Goal: Task Accomplishment & Management: Use online tool/utility

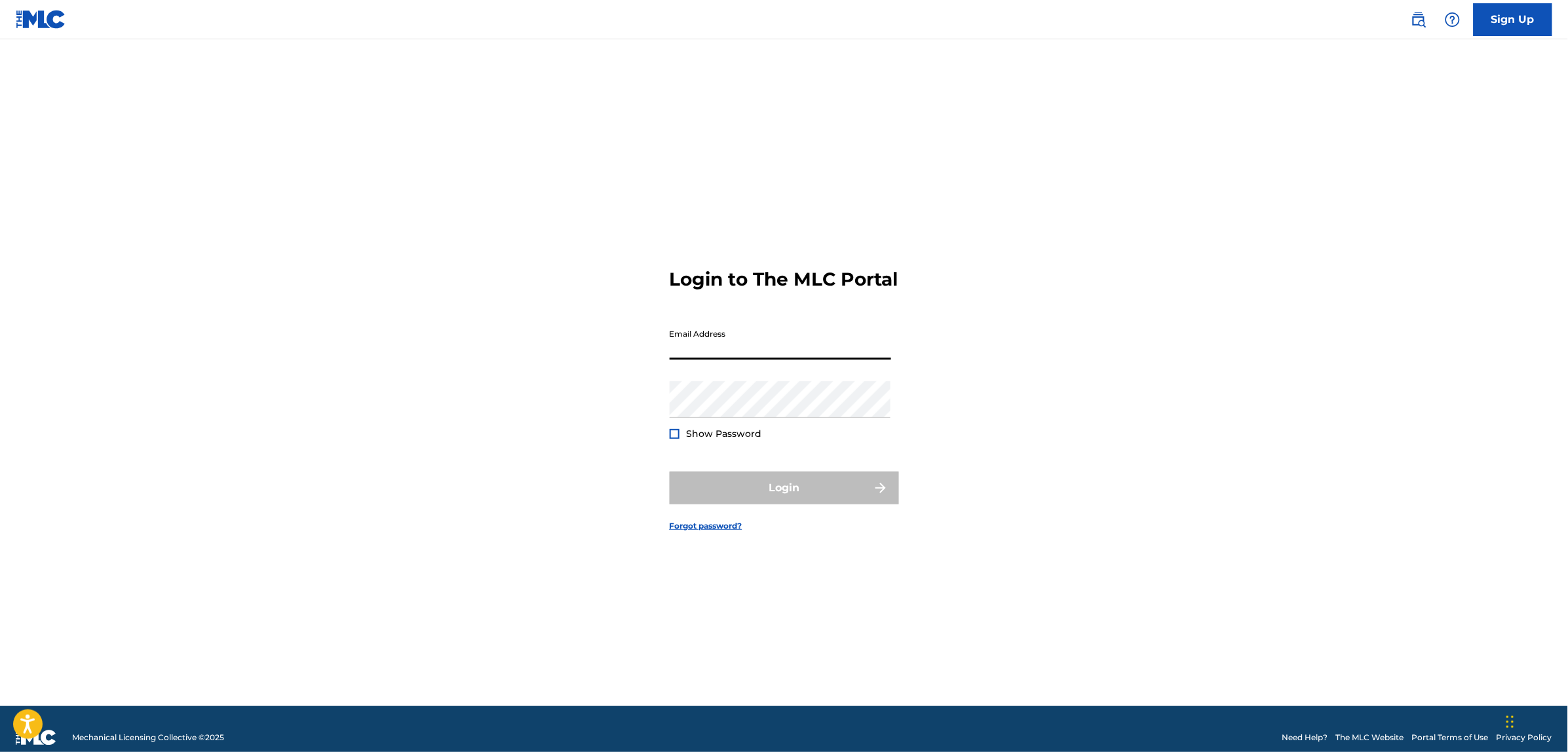
click at [713, 354] on input "Email Address" at bounding box center [780, 340] width 221 height 37
type input "[PERSON_NAME][EMAIL_ADDRESS][PERSON_NAME][DOMAIN_NAME]"
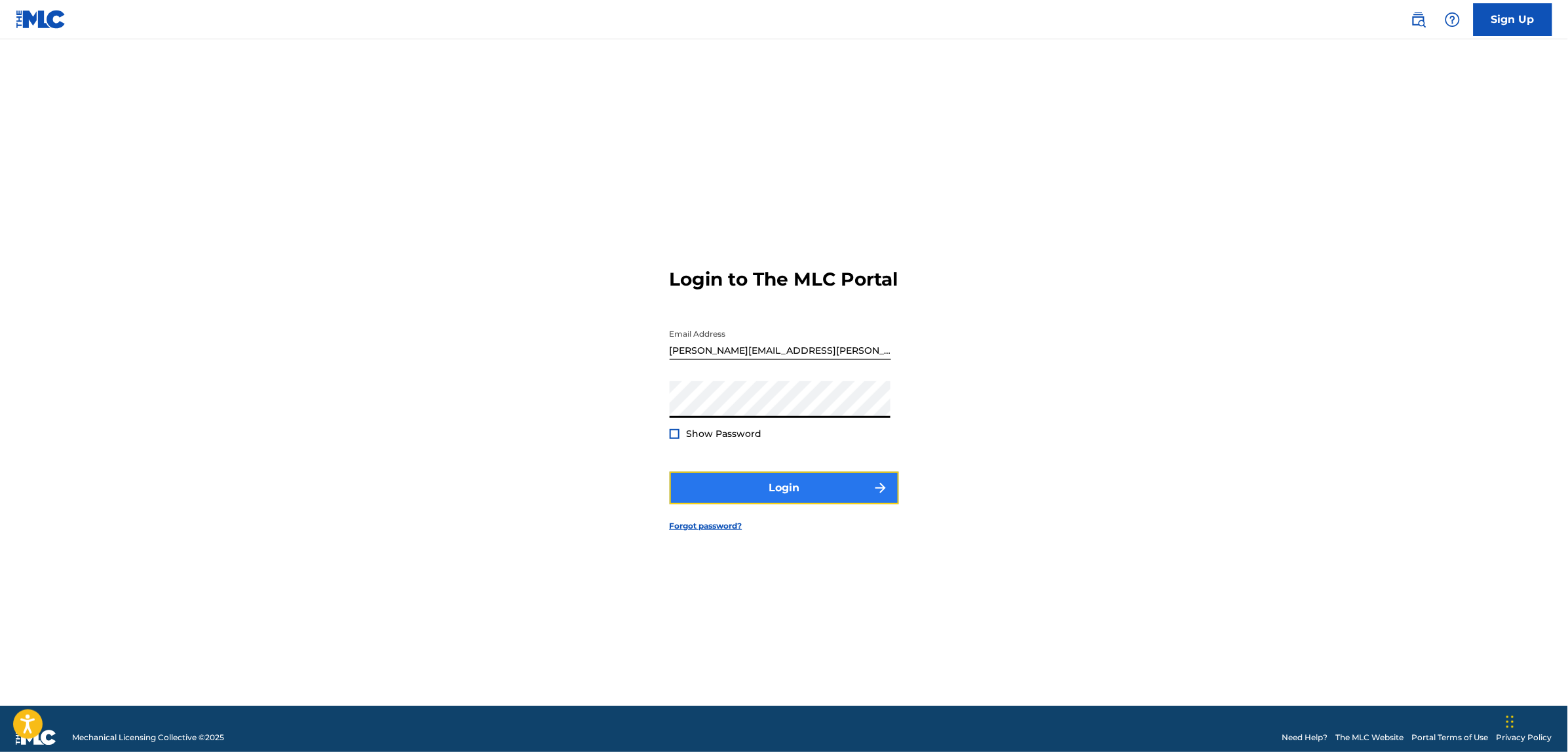
click at [729, 499] on button "Login" at bounding box center [784, 489] width 229 height 33
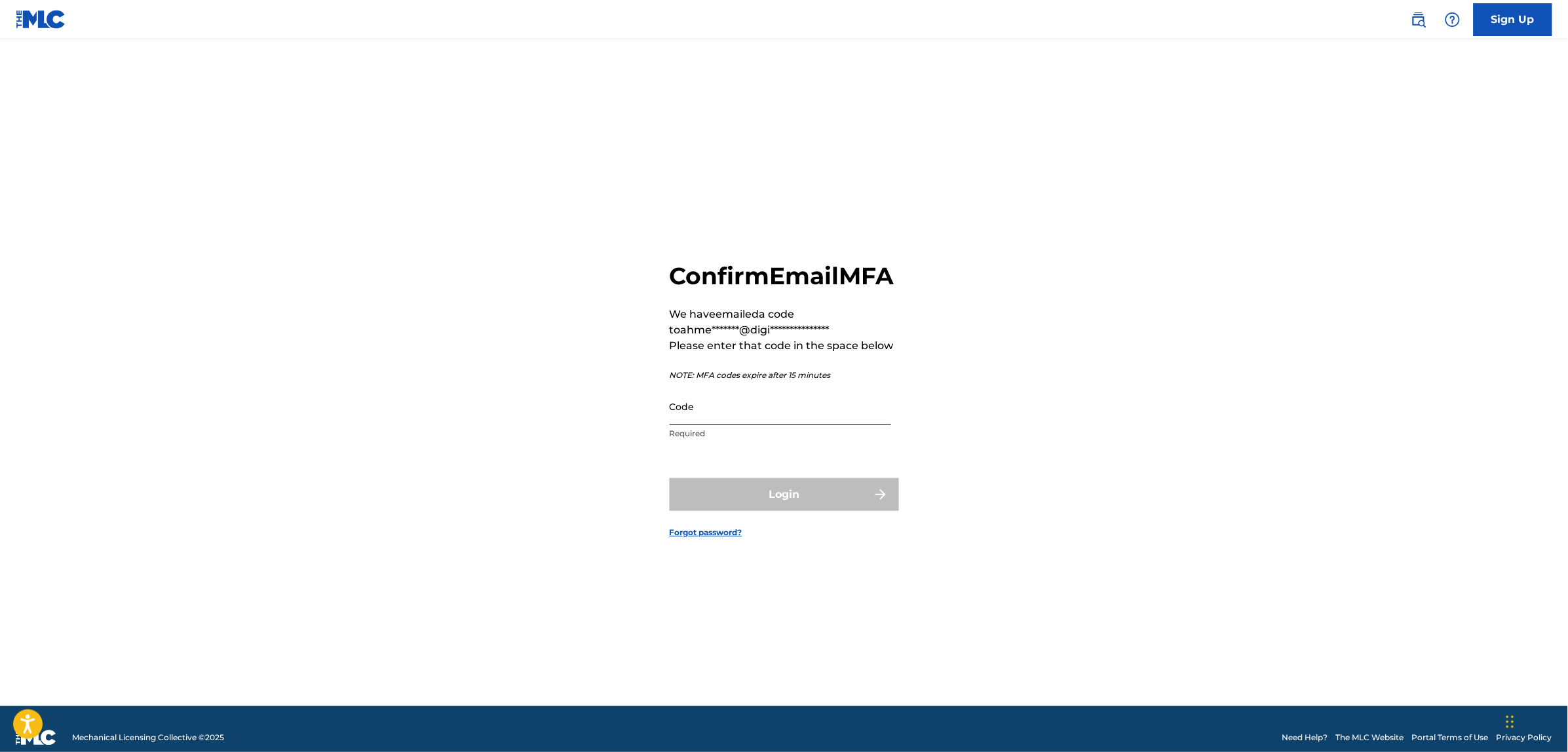
click at [747, 417] on input "Code" at bounding box center [780, 406] width 221 height 37
paste input "552532"
type input "552532"
click at [670, 479] on button "Login" at bounding box center [784, 495] width 229 height 33
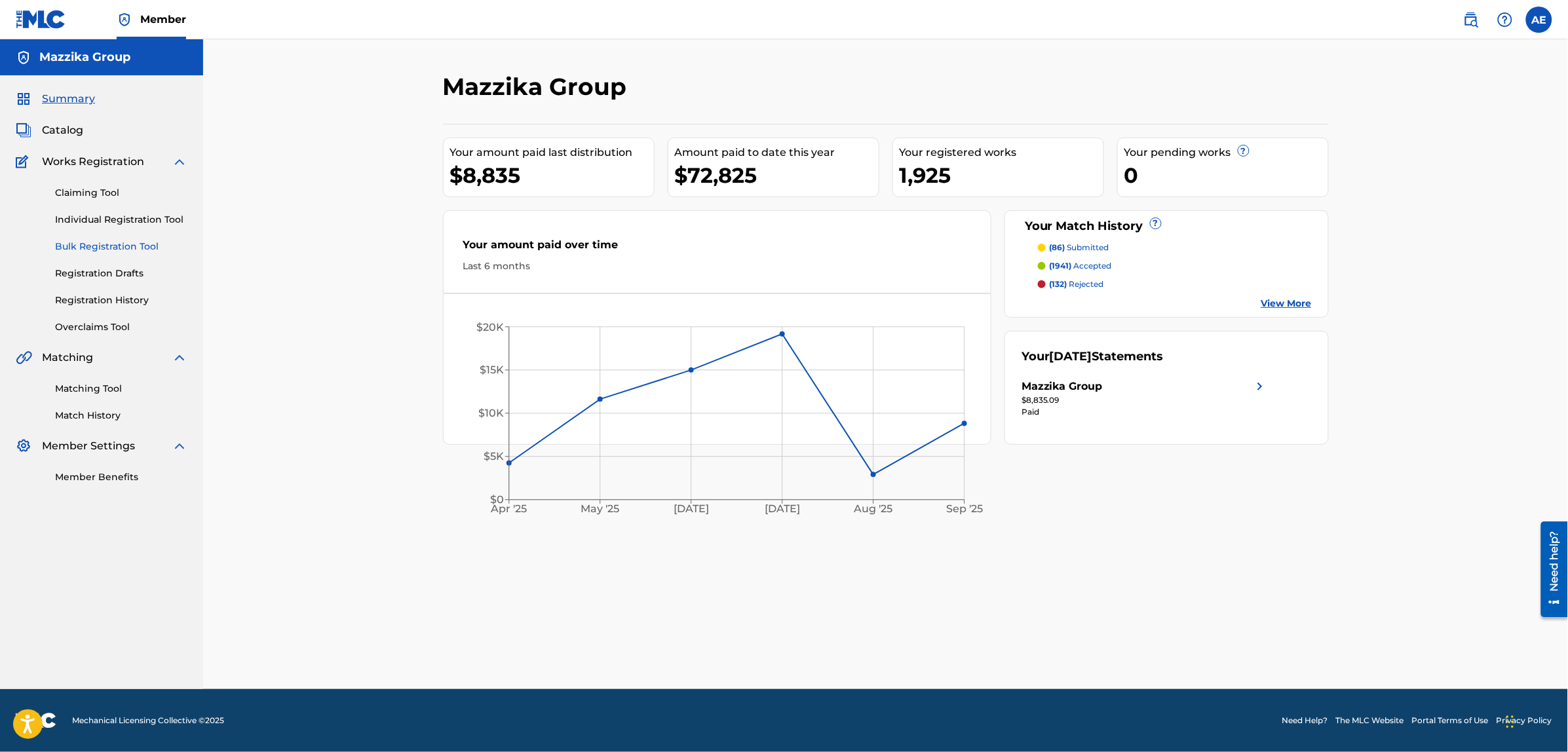
click at [100, 243] on link "Bulk Registration Tool" at bounding box center [121, 247] width 132 height 14
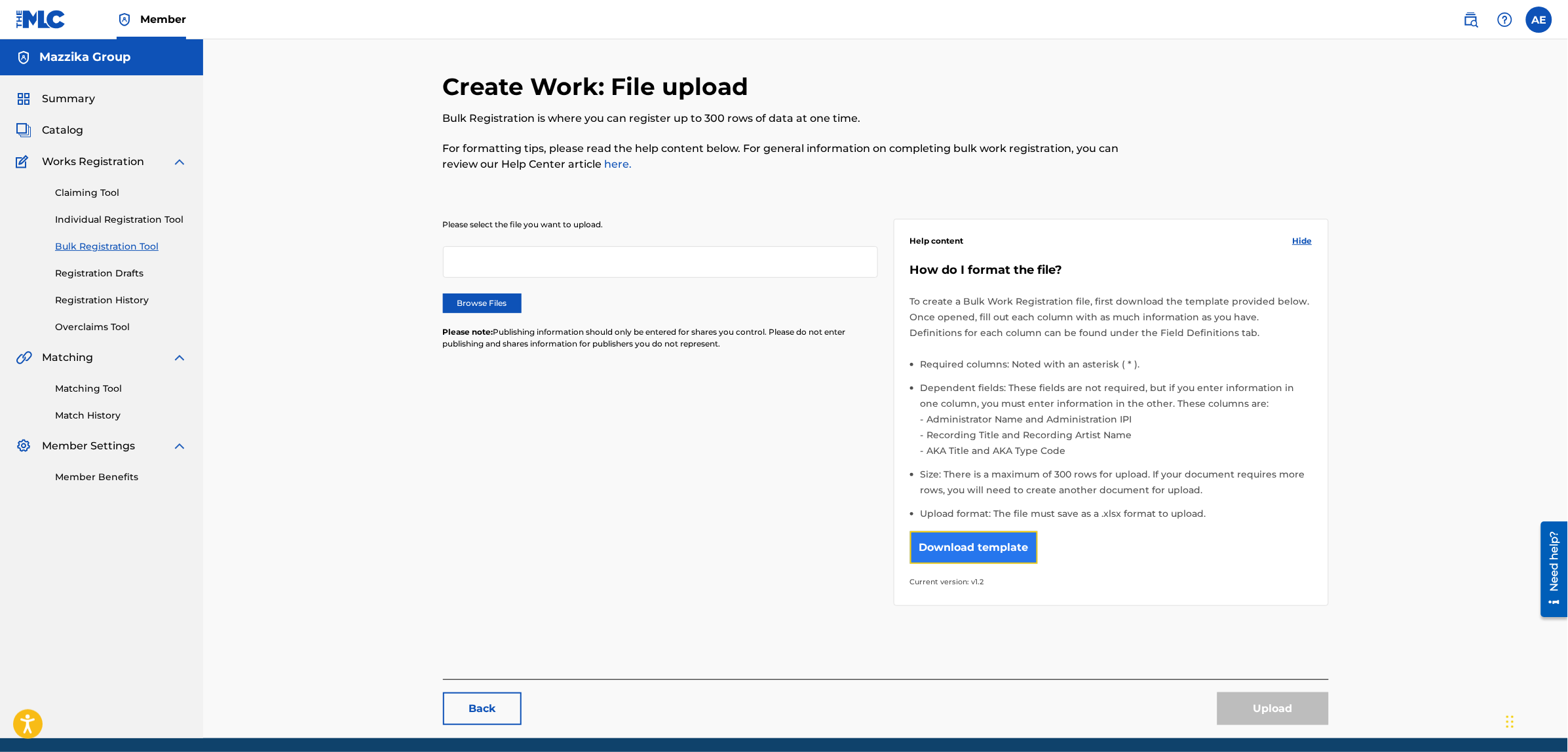
click at [969, 545] on button "Download template" at bounding box center [974, 548] width 127 height 33
